Goal: Information Seeking & Learning: Learn about a topic

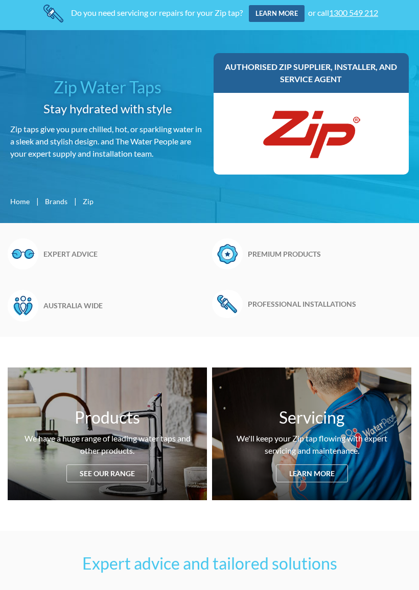
click at [121, 473] on div "Products We have a huge range of leading water taps and other products. See our…" at bounding box center [107, 434] width 199 height 133
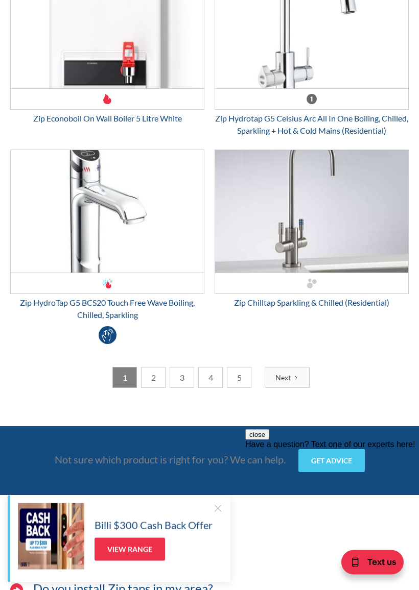
scroll to position [3572, 0]
click at [158, 388] on link "2" at bounding box center [153, 377] width 25 height 21
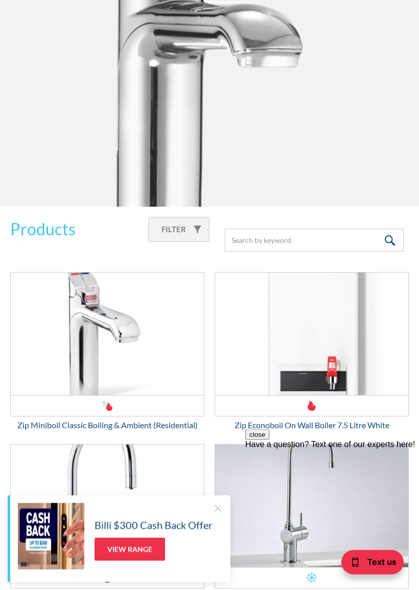
scroll to position [1299, 0]
click at [200, 229] on div "Filter" at bounding box center [178, 229] width 61 height 25
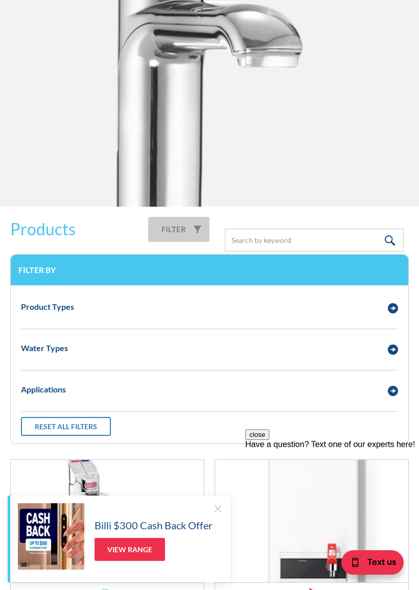
click at [395, 350] on img "Email Form 3" at bounding box center [392, 350] width 10 height 10
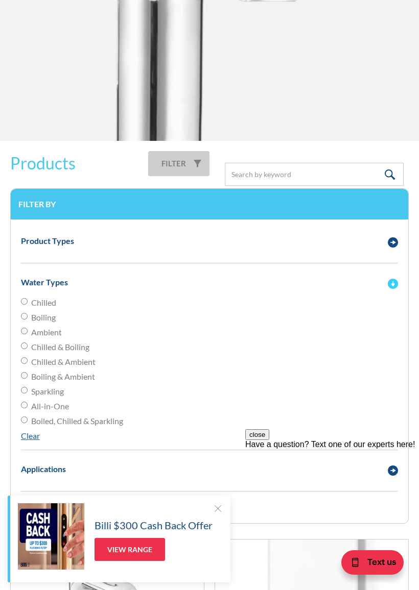
scroll to position [1363, 0]
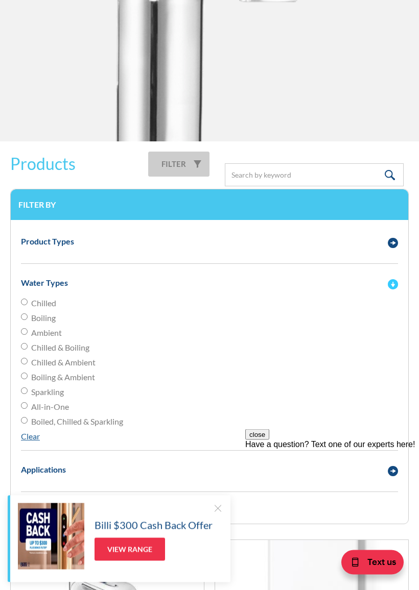
click at [30, 312] on label "Boiling" at bounding box center [209, 318] width 377 height 12
click at [28, 306] on input "Boiling" at bounding box center [24, 302] width 7 height 7
radio input "true"
click at [25, 305] on input "Chilled" at bounding box center [24, 302] width 7 height 7
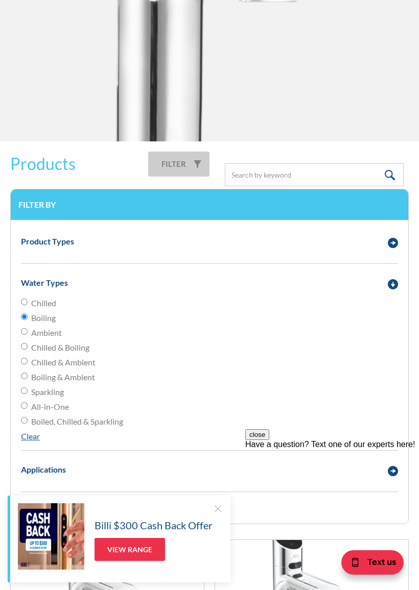
radio input "true"
click at [23, 305] on input "Chilled & Boiling" at bounding box center [24, 302] width 7 height 7
radio input "true"
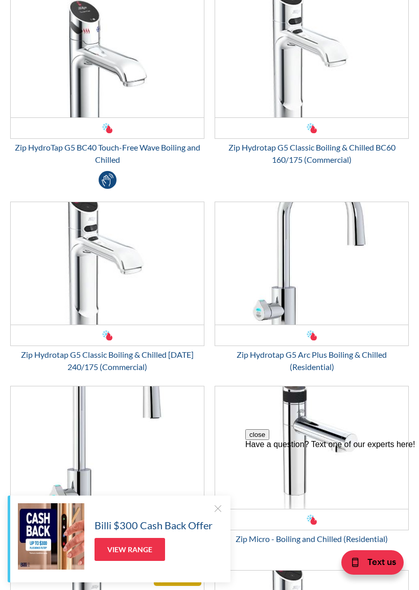
scroll to position [2335, 0]
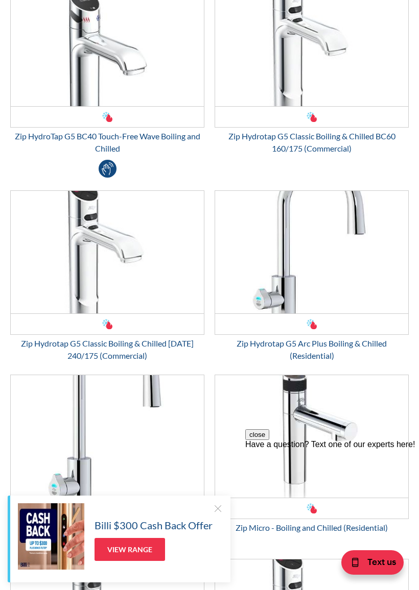
click at [349, 346] on div "Zip Hydrotap G5 Arc Plus Boiling & Chilled (Residential)" at bounding box center [311, 349] width 194 height 25
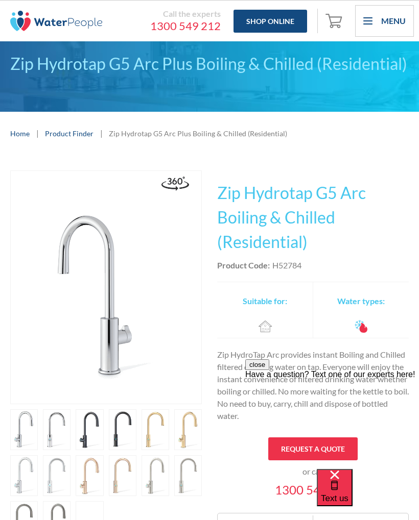
click at [38, 450] on link "open lightbox" at bounding box center [24, 429] width 28 height 41
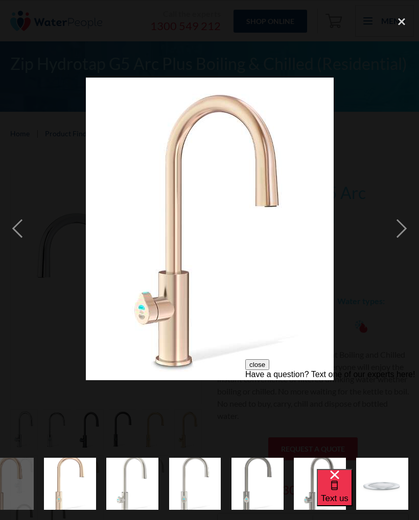
scroll to position [0, 591]
click at [199, 480] on img "show item 13 of 16" at bounding box center [195, 484] width 52 height 64
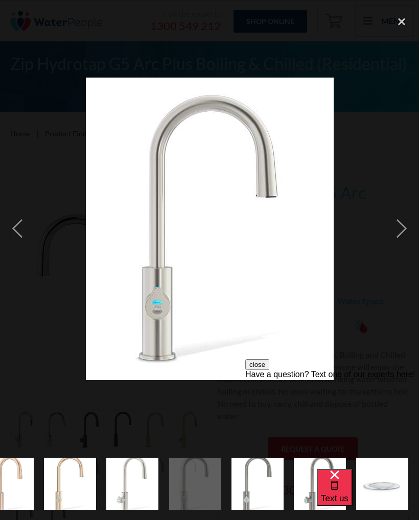
click at [400, 233] on div "next image" at bounding box center [401, 228] width 35 height 437
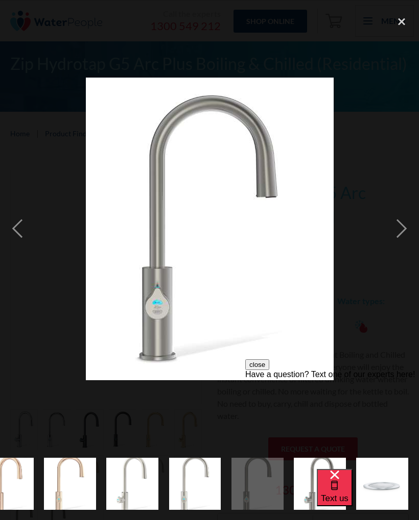
click at [407, 225] on div "next image" at bounding box center [401, 228] width 35 height 437
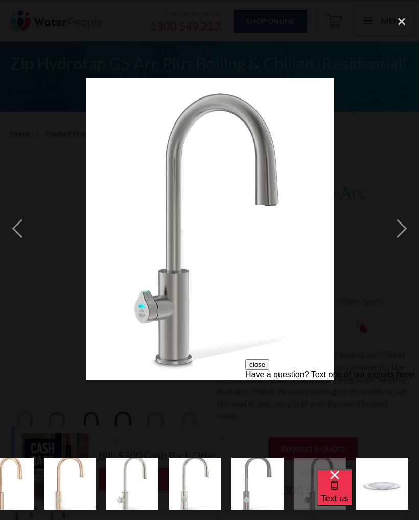
click at [403, 229] on div "next image" at bounding box center [401, 228] width 35 height 437
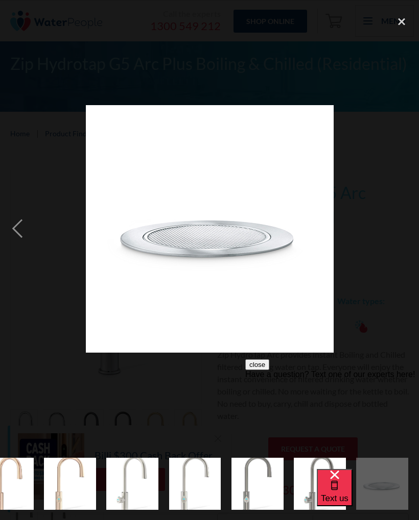
click at [402, 232] on div "next image" at bounding box center [401, 228] width 35 height 437
click at [397, 230] on div "next image" at bounding box center [401, 228] width 35 height 437
